Goal: Transaction & Acquisition: Purchase product/service

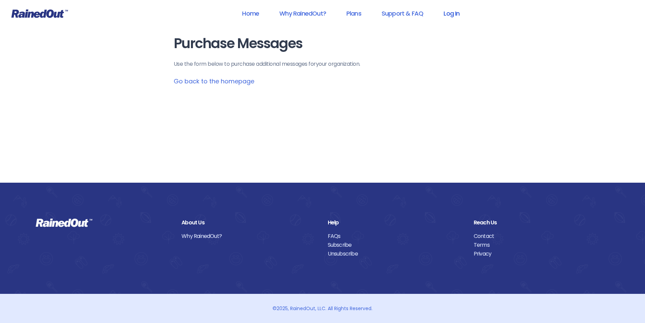
click at [456, 14] on link "Log In" at bounding box center [452, 13] width 34 height 15
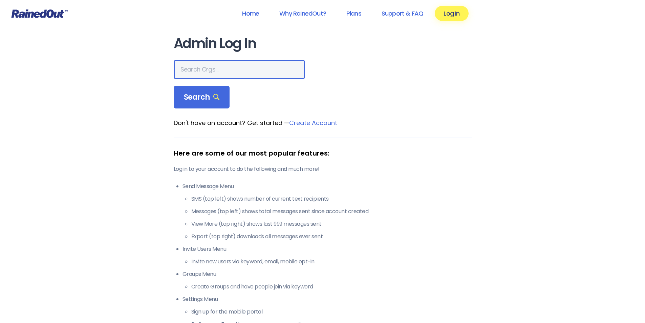
click at [235, 72] on input "text" at bounding box center [239, 69] width 131 height 19
type input "montana advanced caregivers"
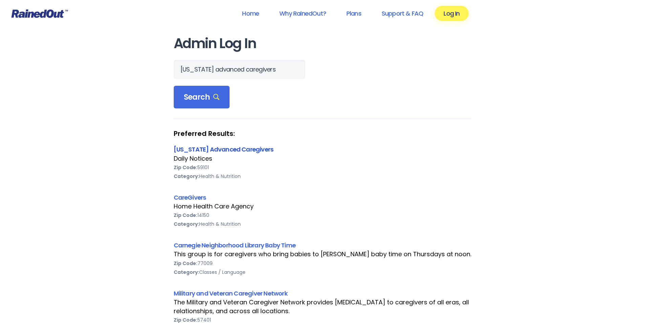
click at [229, 146] on link "[US_STATE] Advanced Caregivers" at bounding box center [224, 149] width 100 height 8
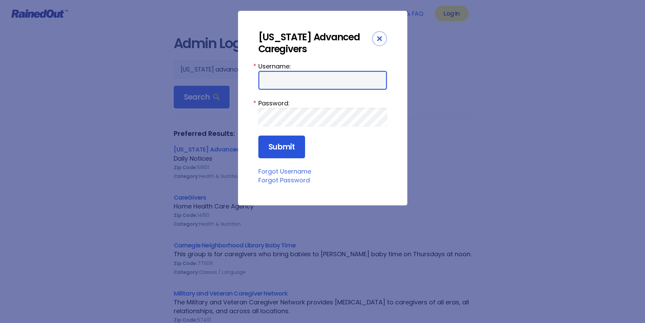
type input "MAC0420"
click at [284, 146] on input "Submit" at bounding box center [281, 146] width 47 height 23
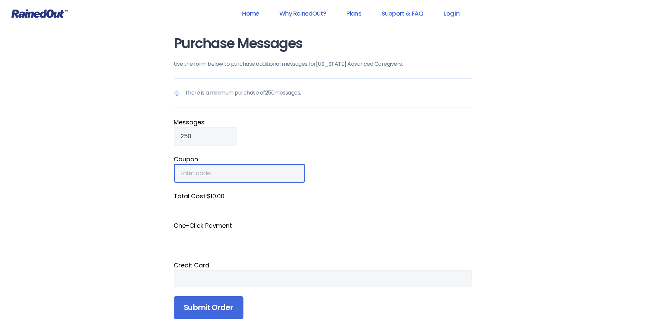
click at [209, 176] on input "Coupon" at bounding box center [239, 173] width 131 height 19
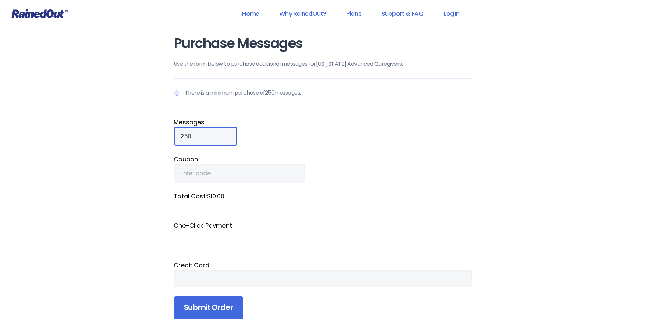
drag, startPoint x: 189, startPoint y: 135, endPoint x: 155, endPoint y: 134, distance: 33.9
click at [155, 134] on div "Home Why RainedOut? Plans Support & FAQ Log In Purchase Messages Use the form b…" at bounding box center [322, 257] width 645 height 514
type input "826"
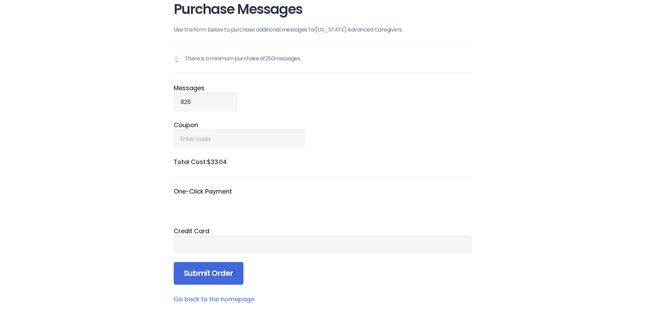
scroll to position [102, 0]
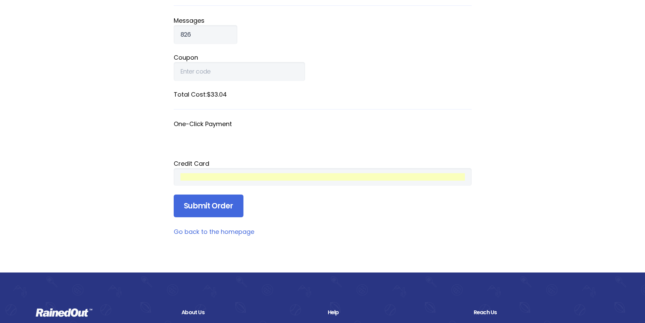
click at [515, 172] on div "Home Why RainedOut? Plans Support & FAQ Log In Purchase Messages Use the form b…" at bounding box center [322, 155] width 645 height 514
click at [206, 200] on input "Submit Order" at bounding box center [209, 205] width 70 height 23
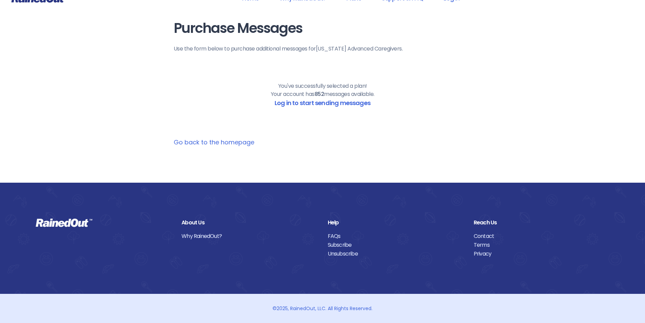
scroll to position [15, 0]
click at [364, 100] on link "Log in to start sending messages" at bounding box center [323, 103] width 96 height 8
